Goal: Find specific page/section: Find specific page/section

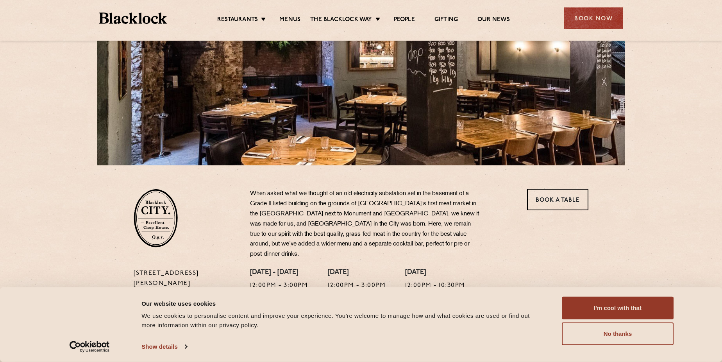
scroll to position [117, 0]
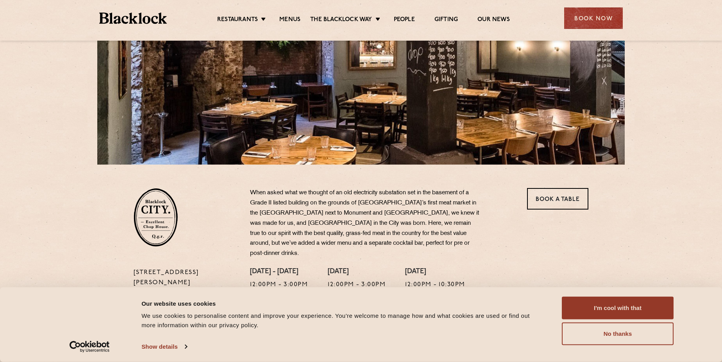
click at [647, 307] on button "I'm cool with that" at bounding box center [618, 308] width 112 height 23
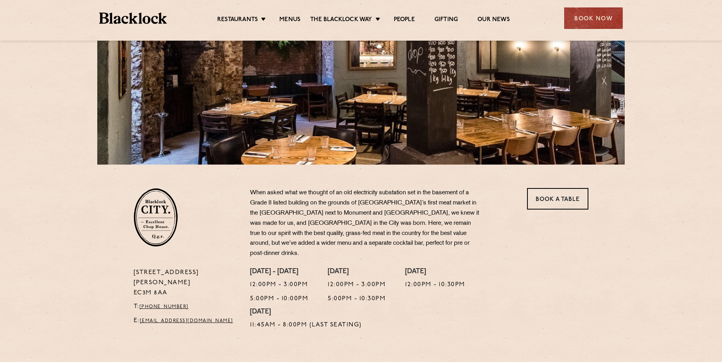
click at [292, 17] on link "Menus" at bounding box center [289, 20] width 21 height 9
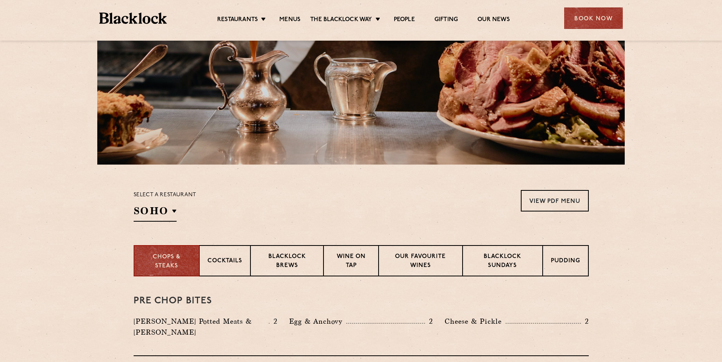
scroll to position [156, 0]
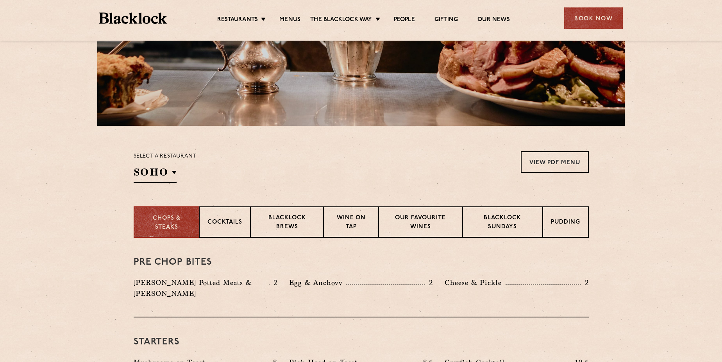
click at [173, 173] on h2 "SOHO" at bounding box center [155, 174] width 43 height 18
click at [0, 0] on li "City" at bounding box center [0, 0] width 0 height 0
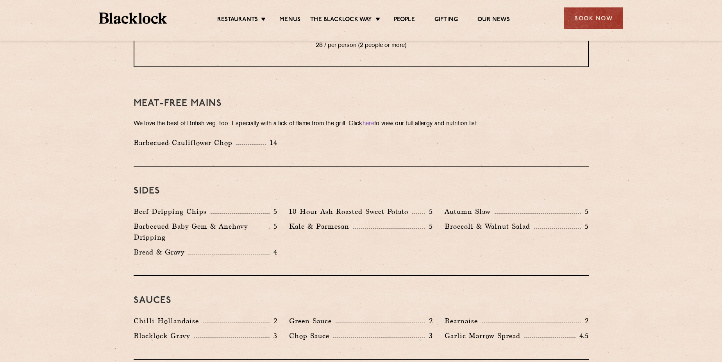
scroll to position [1091, 0]
